Goal: Task Accomplishment & Management: Manage account settings

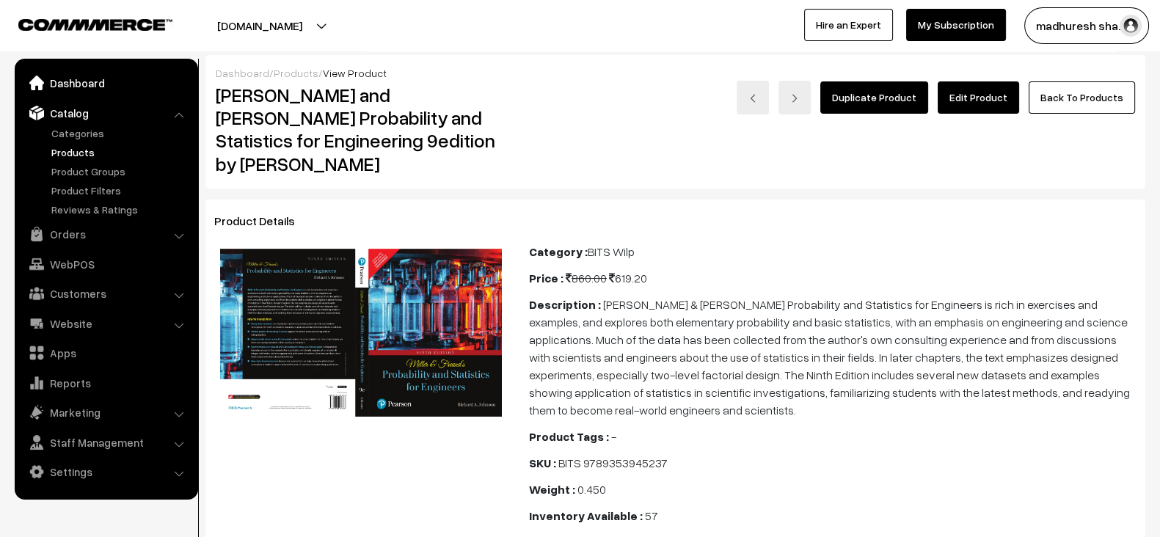
click at [78, 86] on link "Dashboard" at bounding box center [105, 83] width 175 height 26
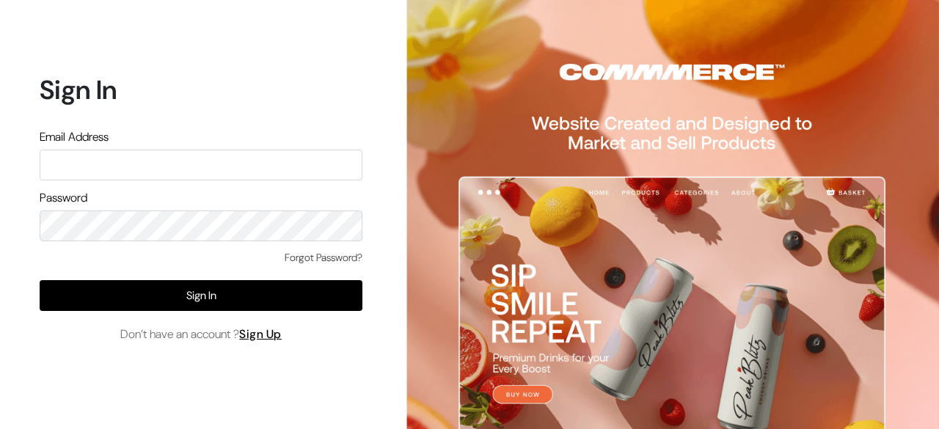
type input "madhuresh.shah@shahbookhouse.com"
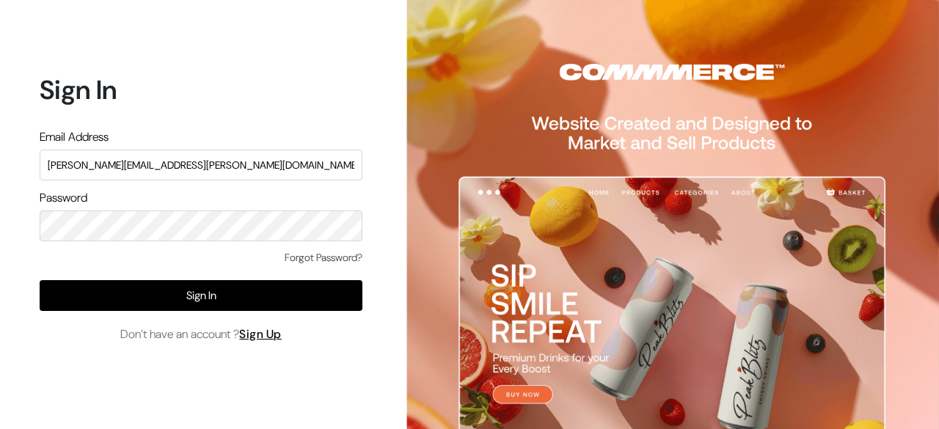
click at [235, 276] on div "Forgot Password?" at bounding box center [201, 265] width 323 height 30
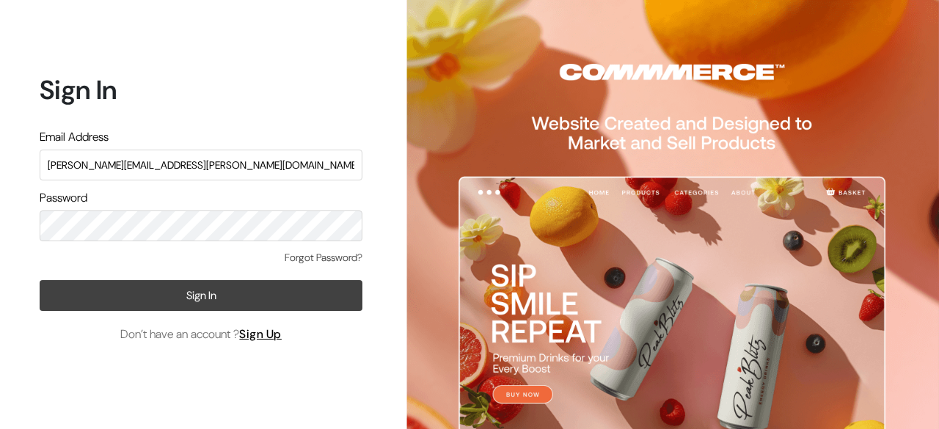
click at [225, 294] on button "Sign In" at bounding box center [201, 295] width 323 height 31
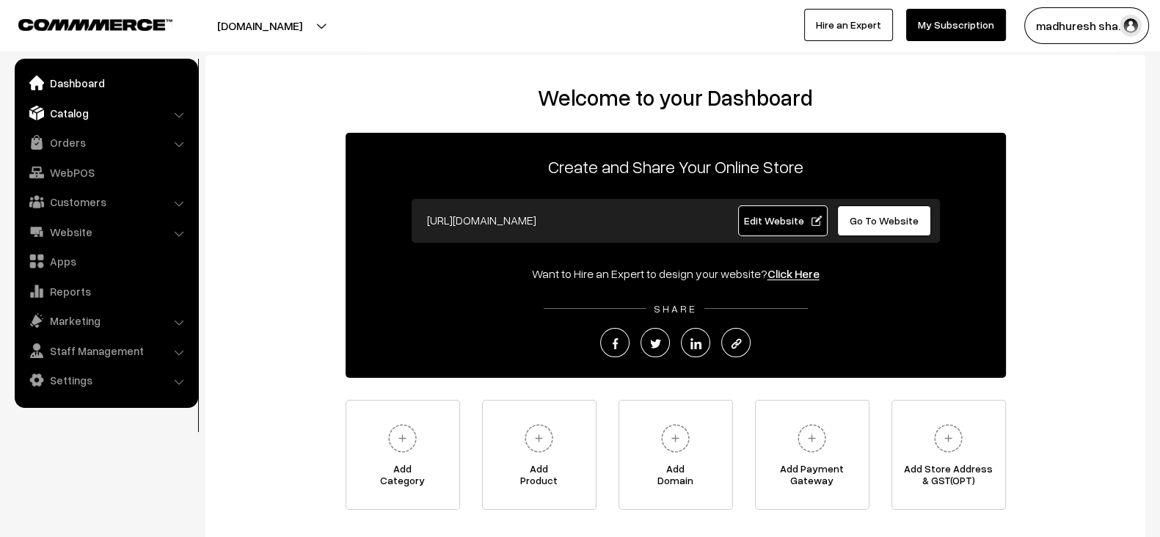
click at [97, 107] on link "Catalog" at bounding box center [105, 113] width 175 height 26
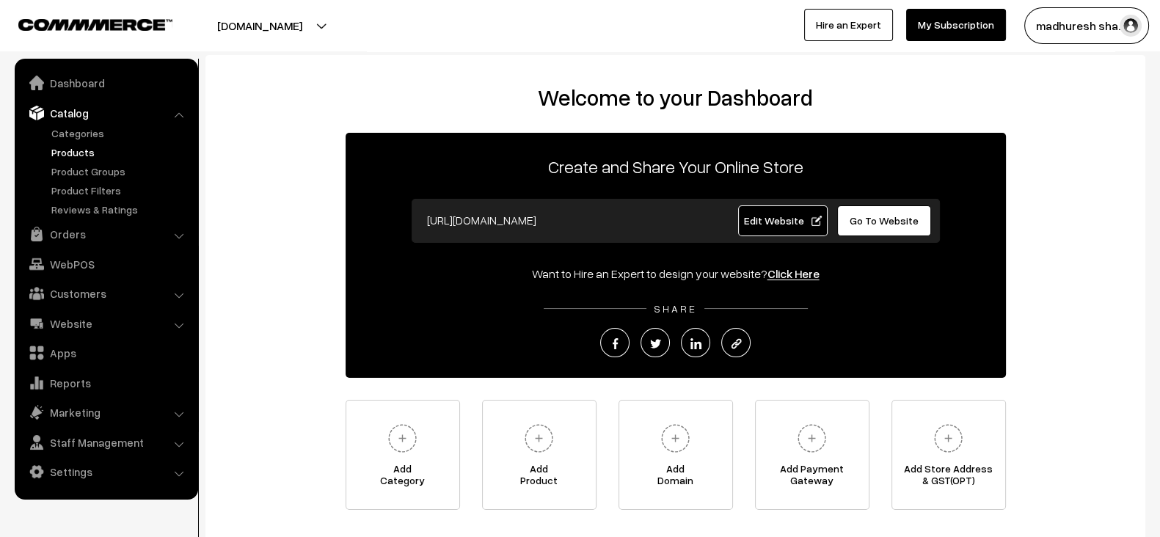
click at [86, 152] on link "Products" at bounding box center [120, 152] width 145 height 15
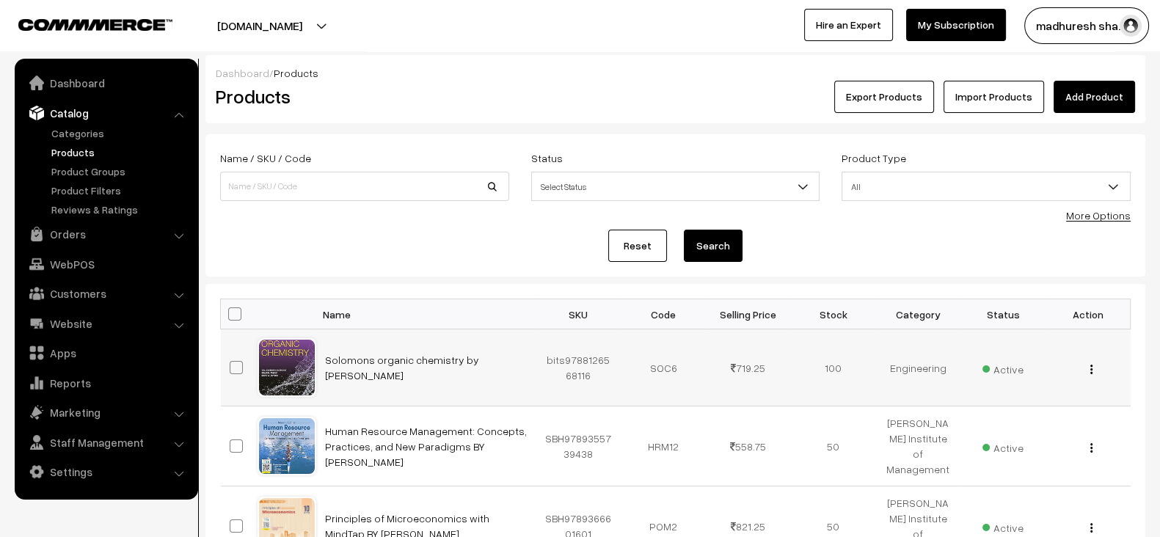
click at [1005, 358] on span "Active" at bounding box center [1003, 367] width 41 height 19
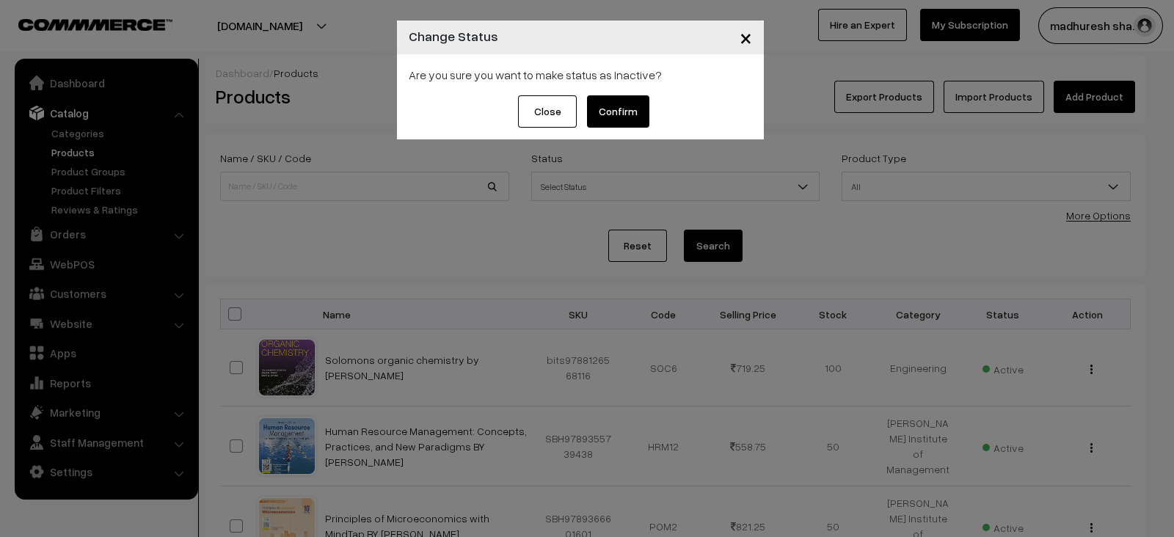
click at [617, 117] on button "Confirm" at bounding box center [618, 111] width 62 height 32
